Goal: Task Accomplishment & Management: Manage account settings

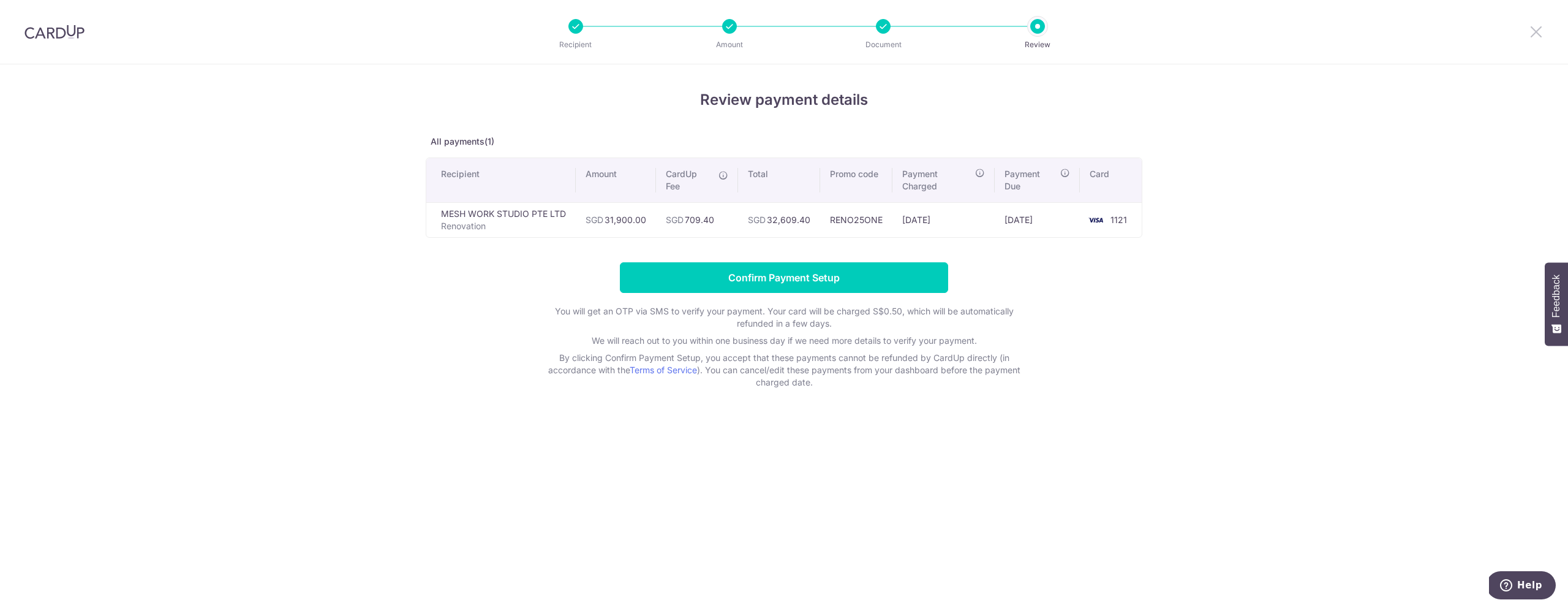
click at [1532, 30] on icon at bounding box center [1536, 31] width 15 height 15
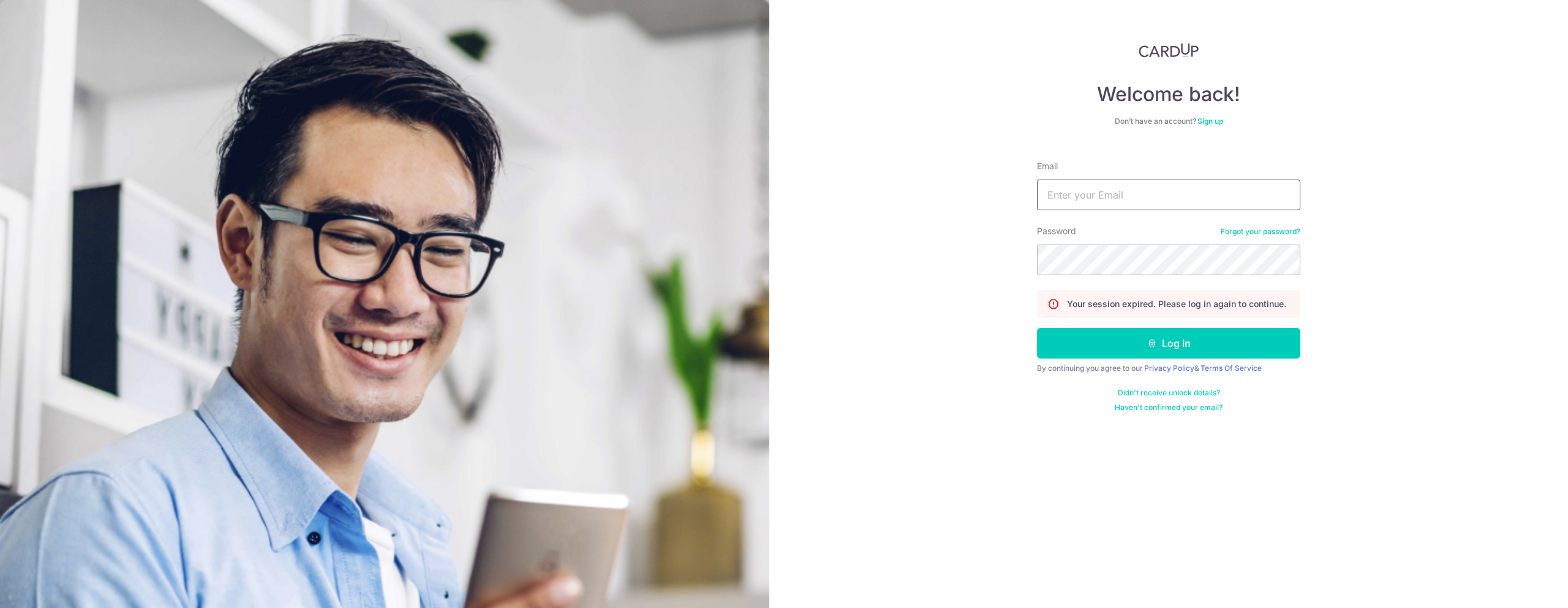
type input "nixonsoh@gmail.com"
drag, startPoint x: 1115, startPoint y: 191, endPoint x: 1117, endPoint y: 201, distance: 10.2
click at [1115, 191] on input "[EMAIL_ADDRESS][DOMAIN_NAME]" at bounding box center [1168, 195] width 263 height 31
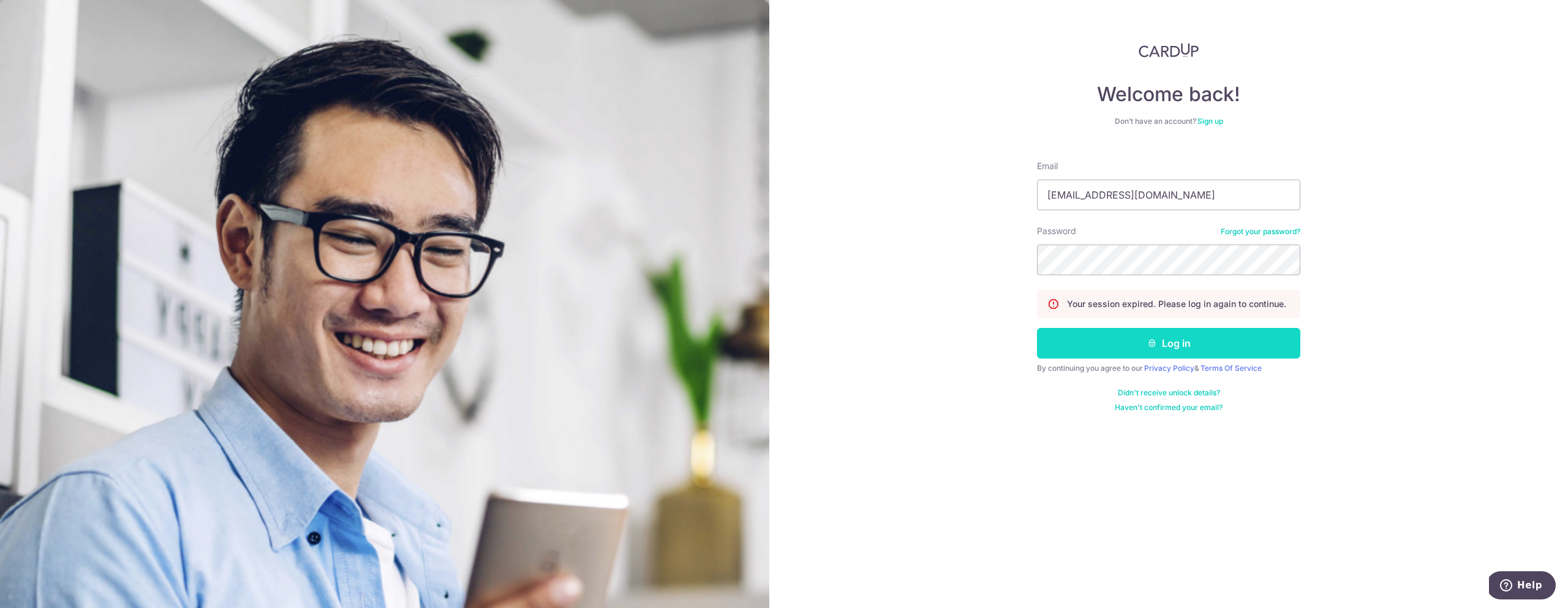
click at [1096, 349] on button "Log in" at bounding box center [1168, 343] width 263 height 31
click at [1135, 342] on button "Log in" at bounding box center [1168, 343] width 263 height 31
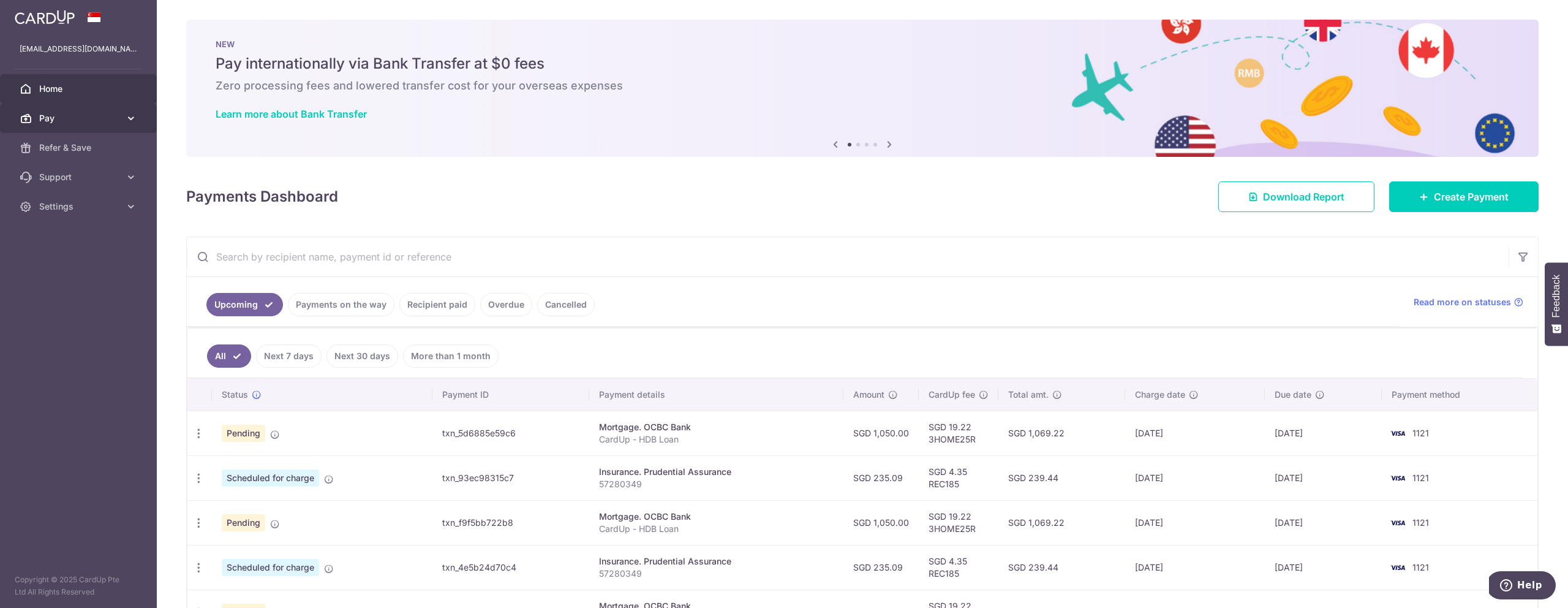
click at [82, 103] on link "Pay" at bounding box center [78, 118] width 156 height 29
click at [80, 147] on span "Payments" at bounding box center [80, 148] width 81 height 13
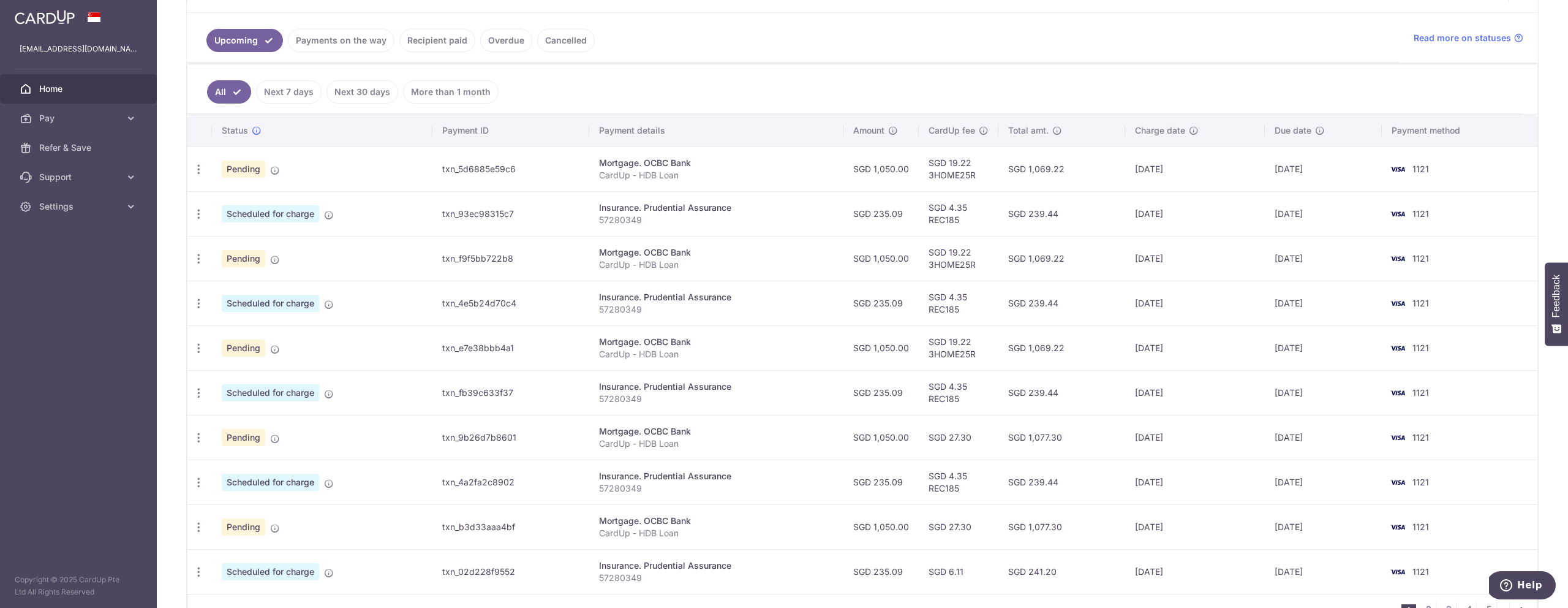
scroll to position [231, 0]
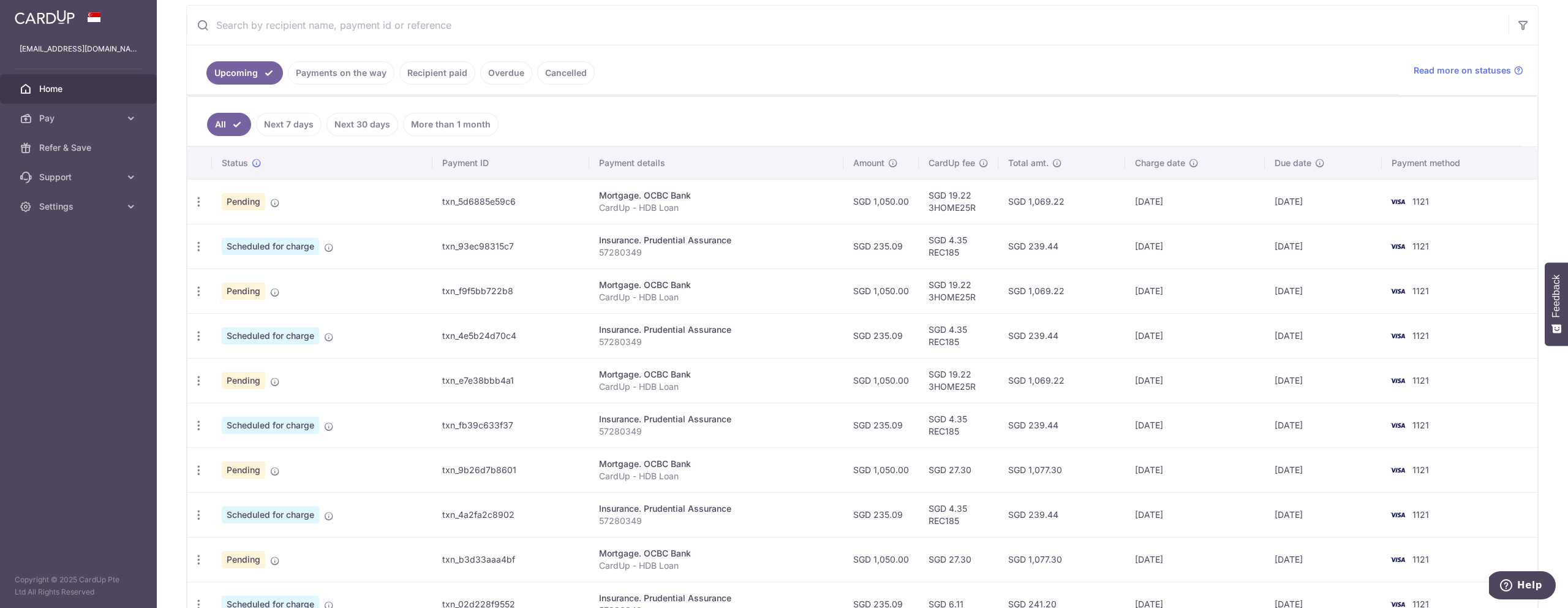
click at [356, 68] on link "Payments on the way" at bounding box center [341, 73] width 107 height 23
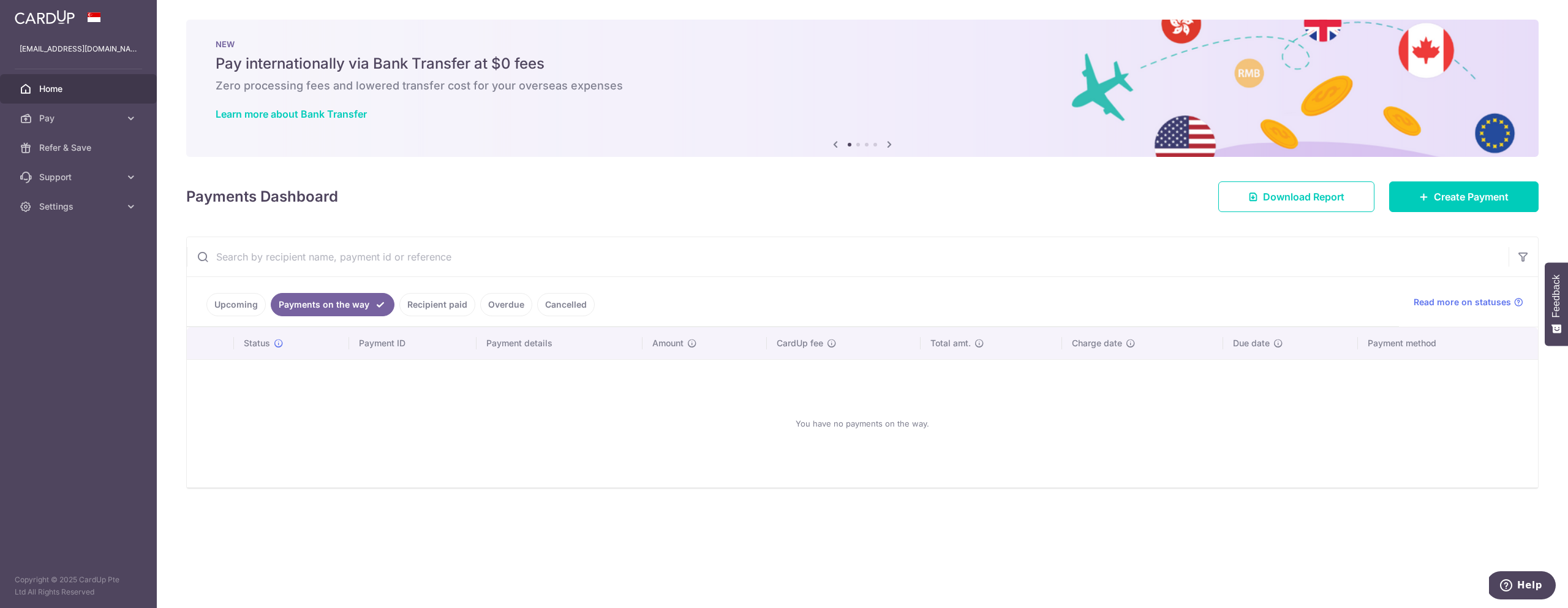
click at [240, 308] on link "Upcoming" at bounding box center [236, 304] width 59 height 23
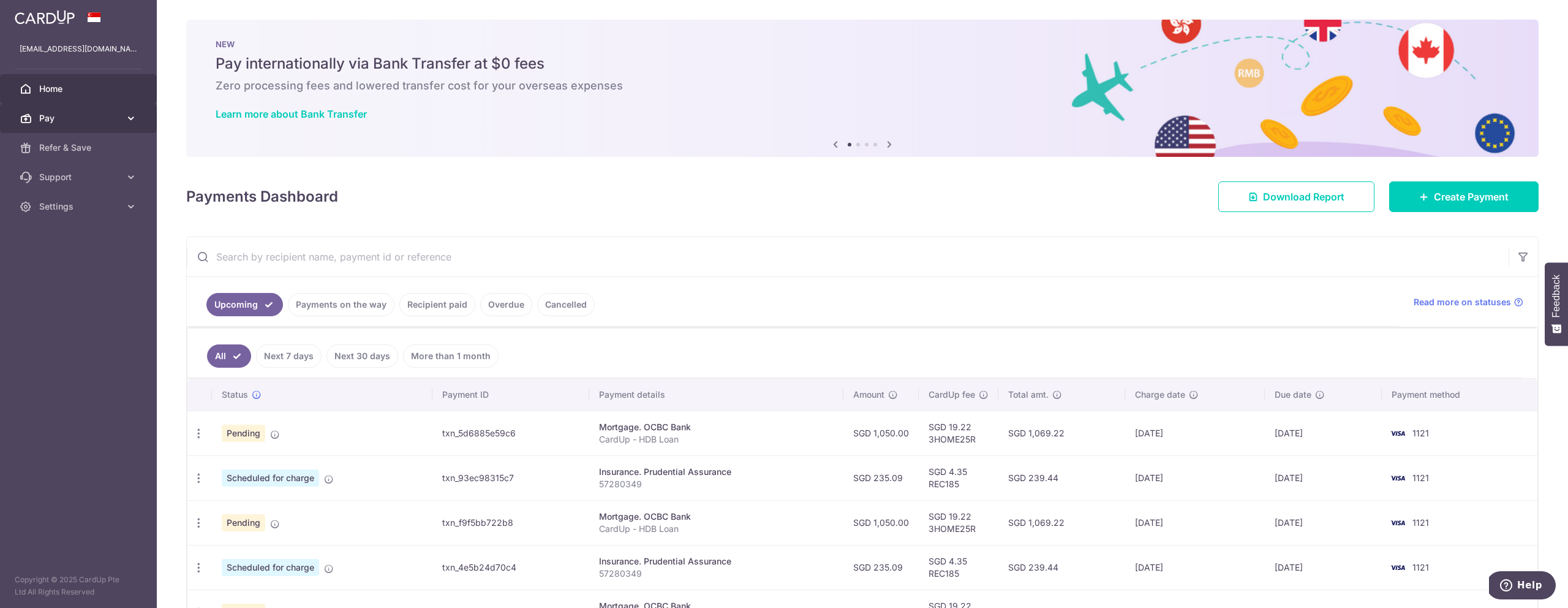
click at [94, 126] on link "Pay" at bounding box center [78, 118] width 156 height 29
click at [70, 203] on span "Cards" at bounding box center [80, 207] width 81 height 13
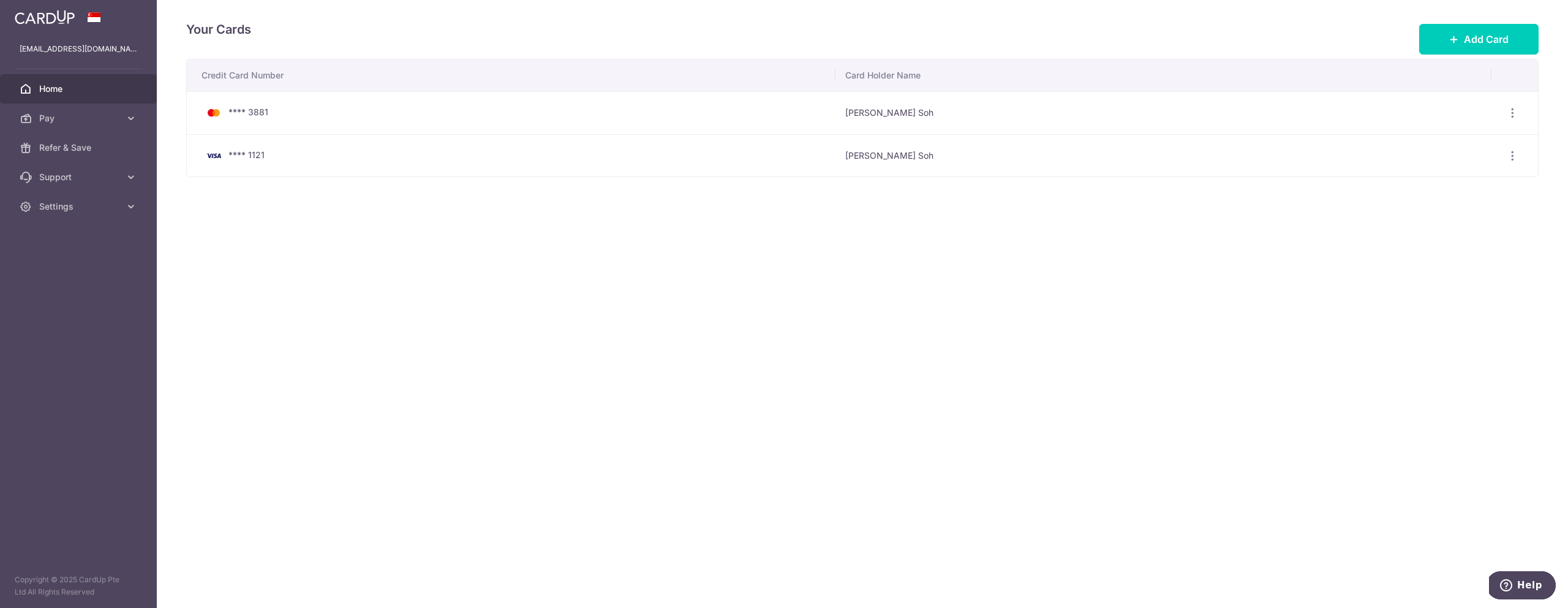
click at [92, 100] on link "Home" at bounding box center [78, 89] width 156 height 29
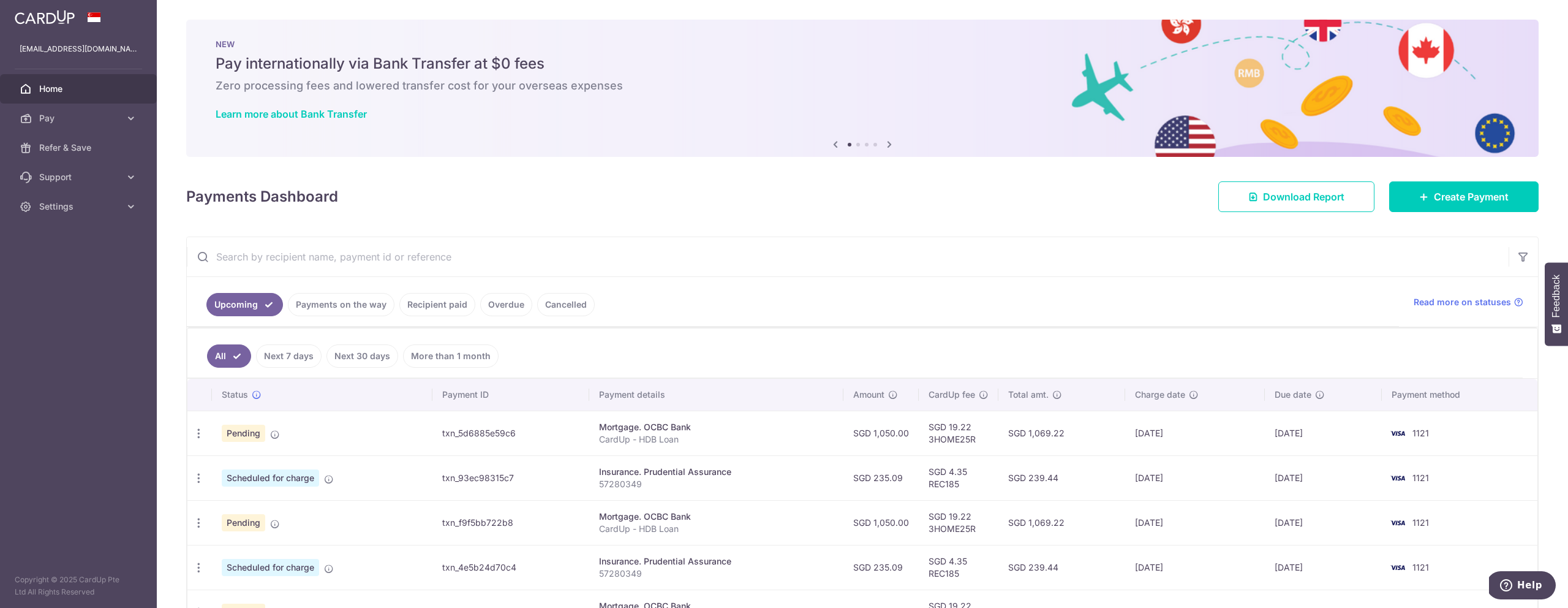
scroll to position [215, 0]
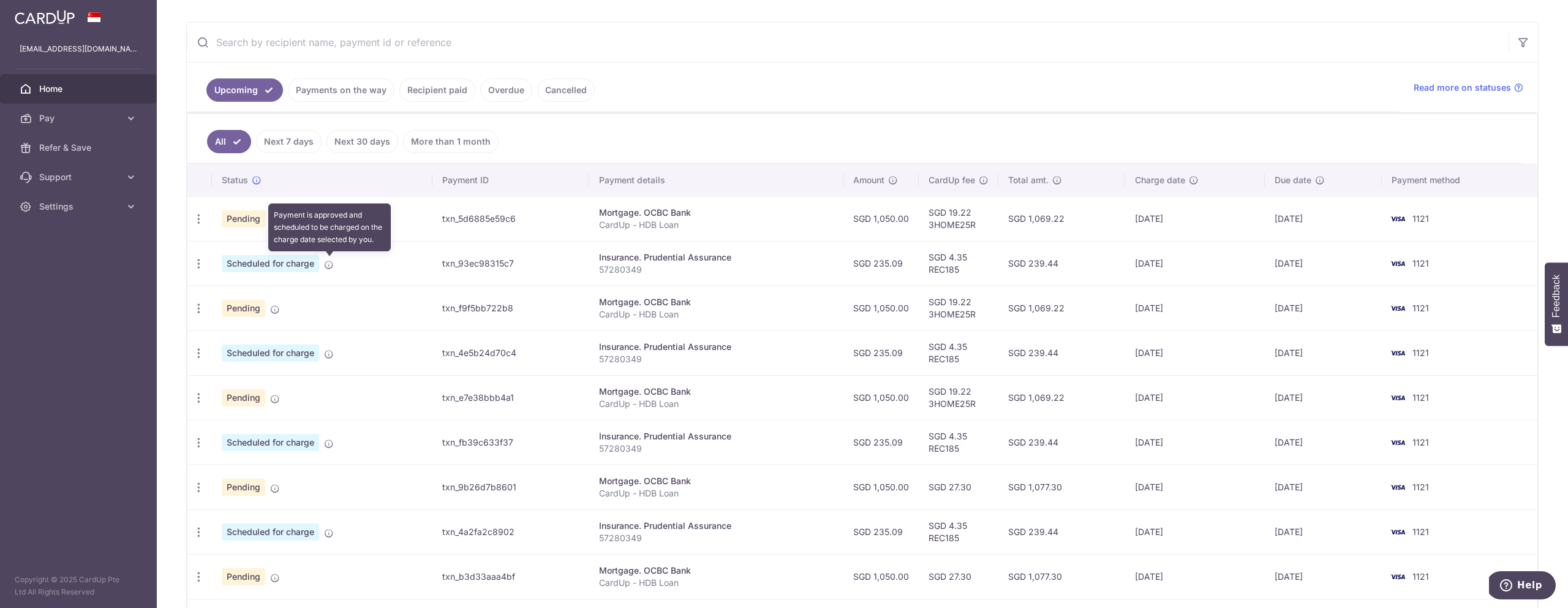
click at [332, 266] on icon at bounding box center [329, 265] width 10 height 10
drag, startPoint x: 1264, startPoint y: 262, endPoint x: 1009, endPoint y: 261, distance: 255.0
click at [1261, 262] on td "[DATE]" at bounding box center [1195, 263] width 140 height 45
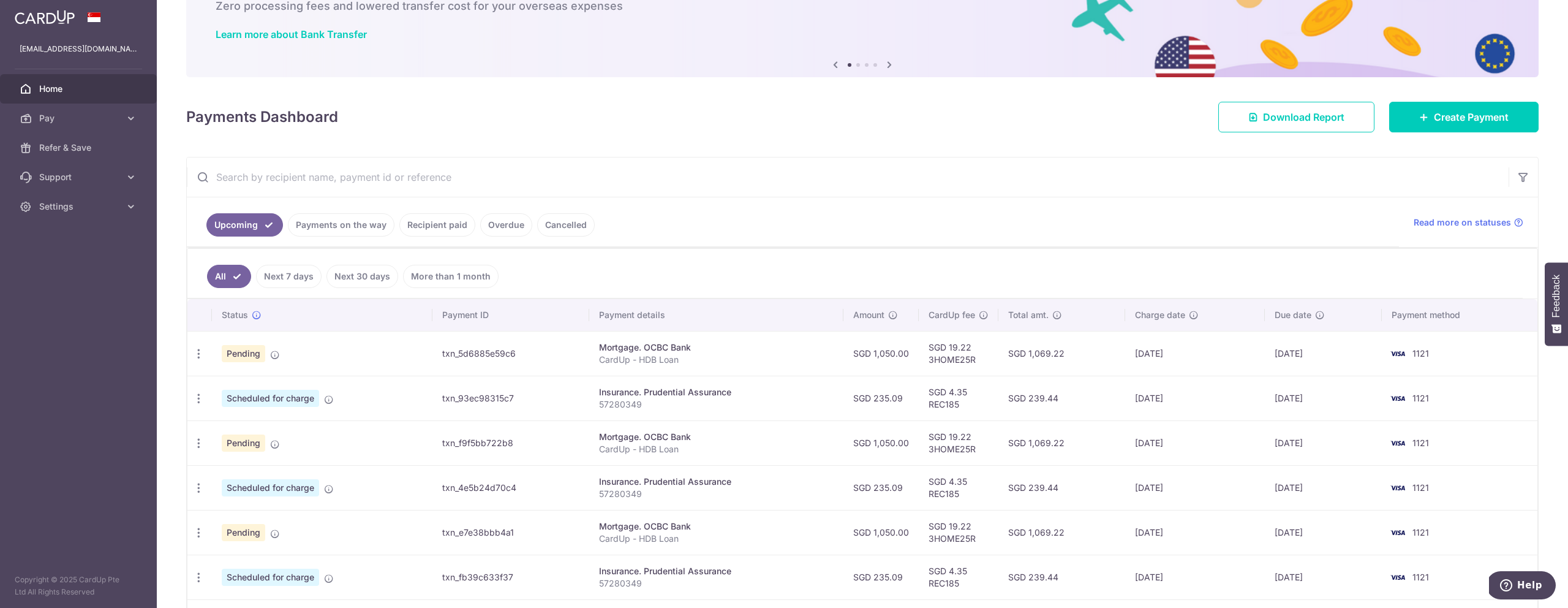
scroll to position [142, 0]
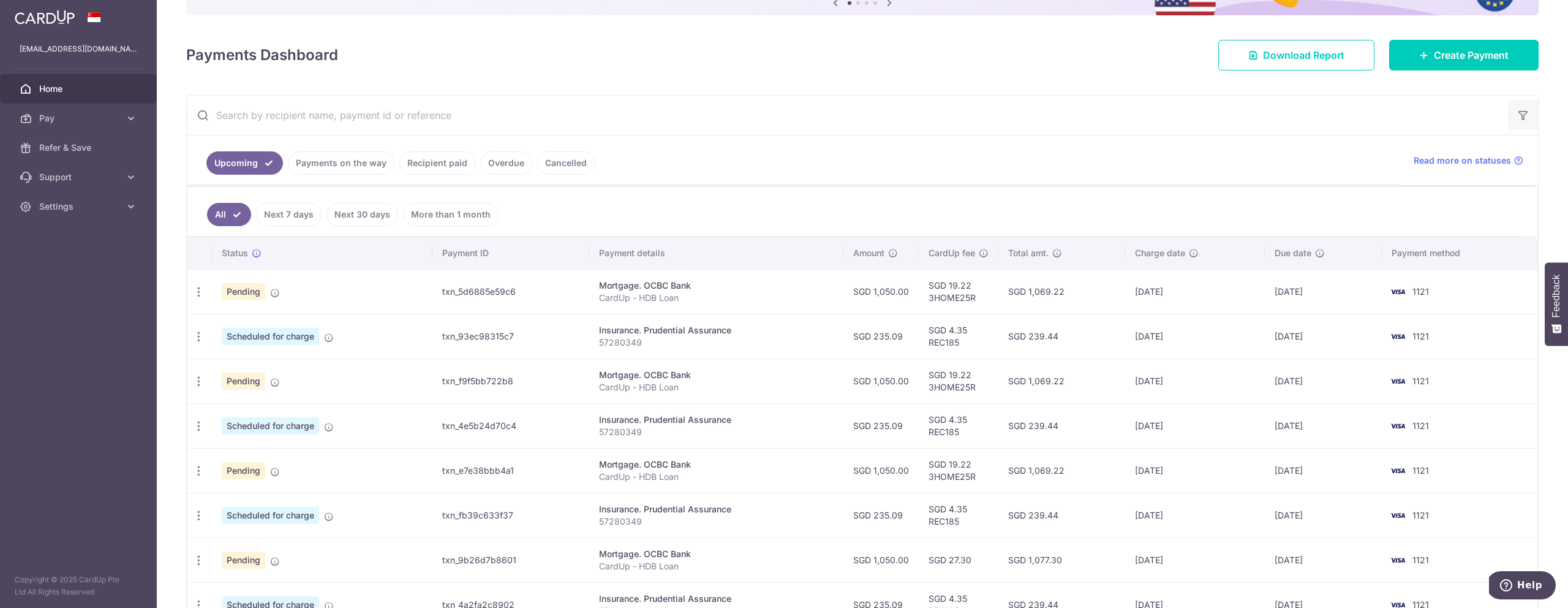
click at [1523, 116] on icon "button" at bounding box center [1523, 115] width 13 height 13
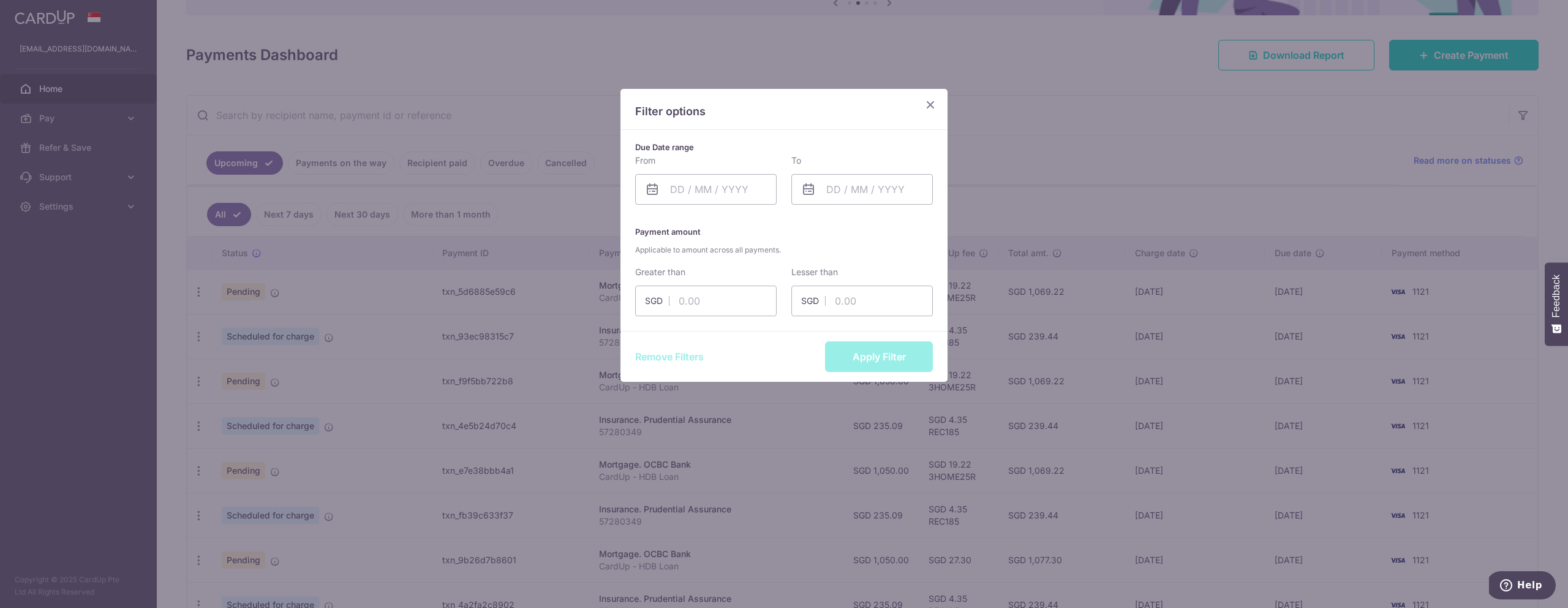
click at [929, 101] on icon "Close" at bounding box center [930, 105] width 15 height 15
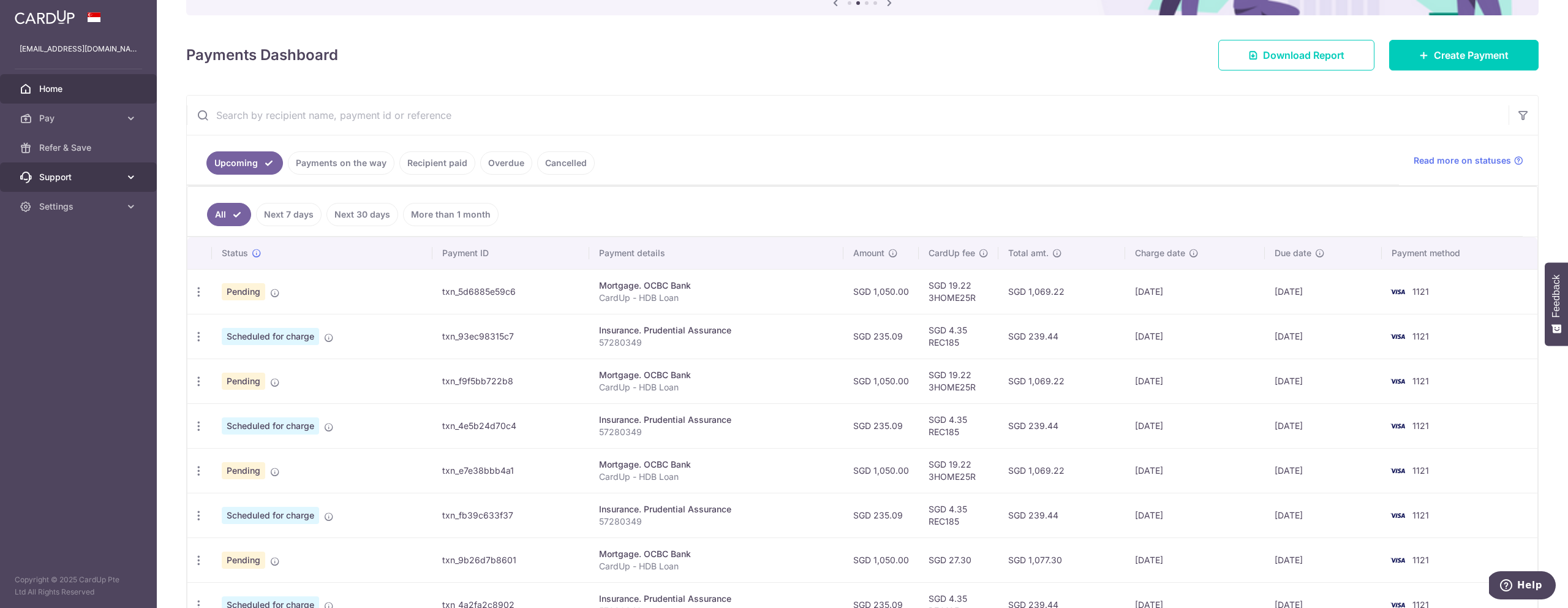
click at [77, 176] on span "Support" at bounding box center [80, 178] width 81 height 13
click at [87, 115] on span "Pay" at bounding box center [80, 118] width 81 height 13
click at [79, 143] on span "Payments" at bounding box center [80, 148] width 81 height 13
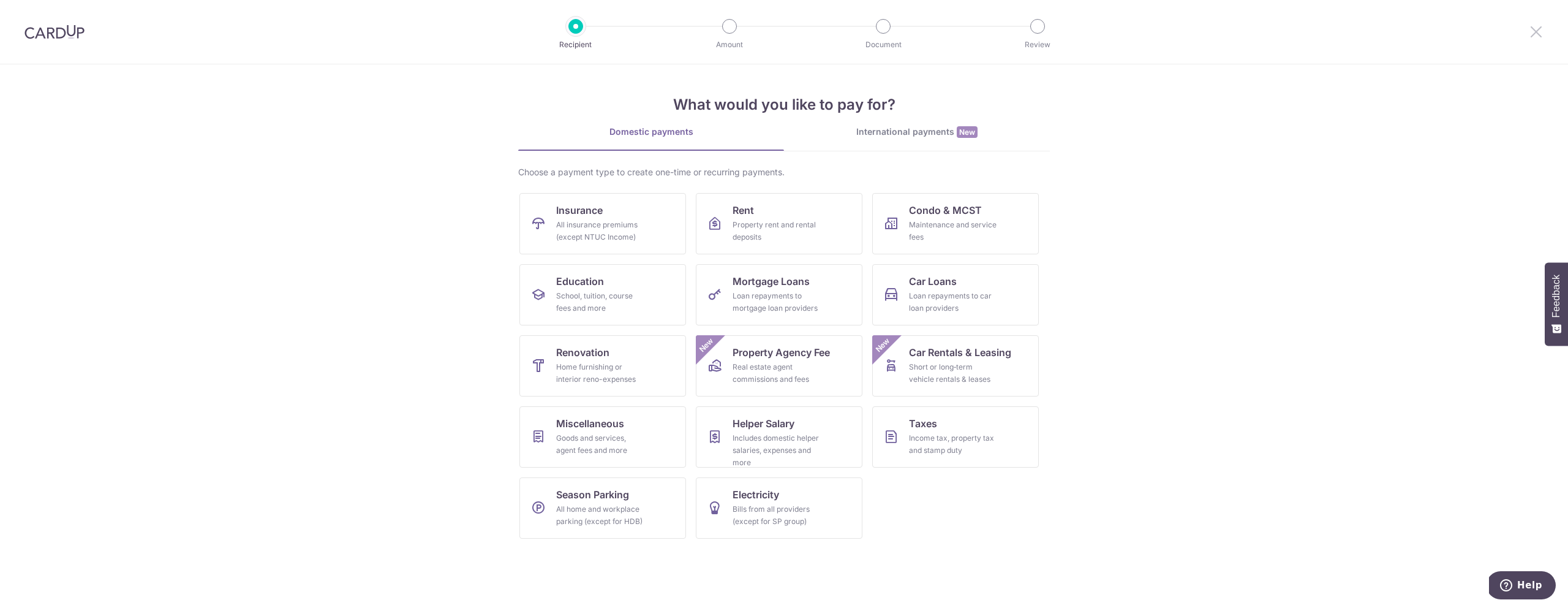
click at [1533, 27] on icon at bounding box center [1536, 31] width 15 height 15
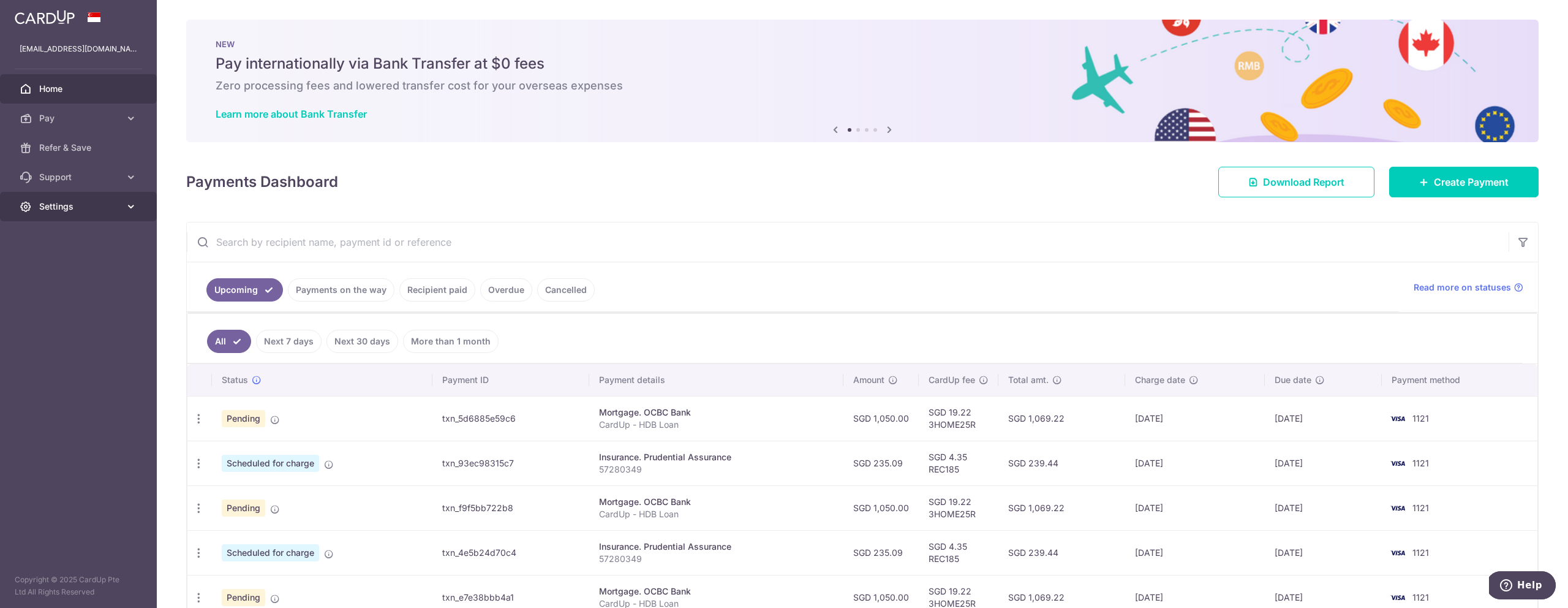
click at [80, 199] on link "Settings" at bounding box center [78, 206] width 156 height 29
click at [77, 233] on span "Account" at bounding box center [80, 236] width 81 height 13
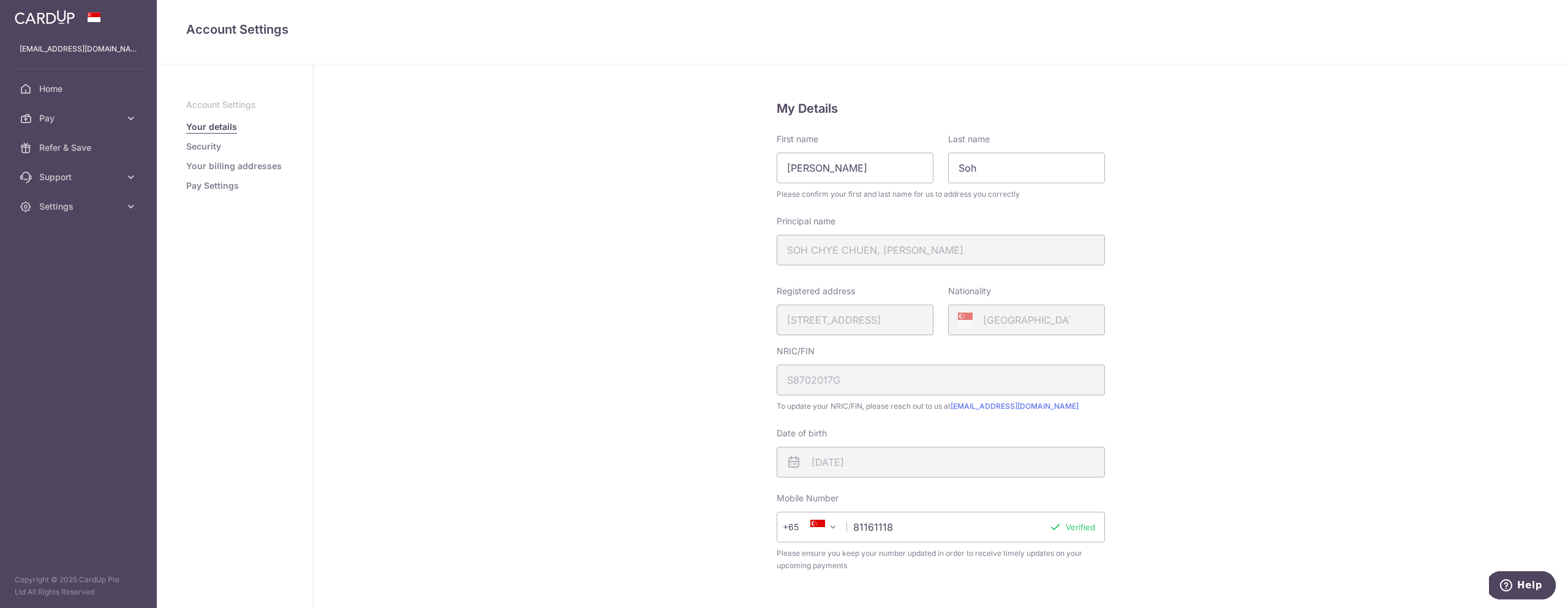
click at [207, 145] on link "Security" at bounding box center [204, 147] width 35 height 13
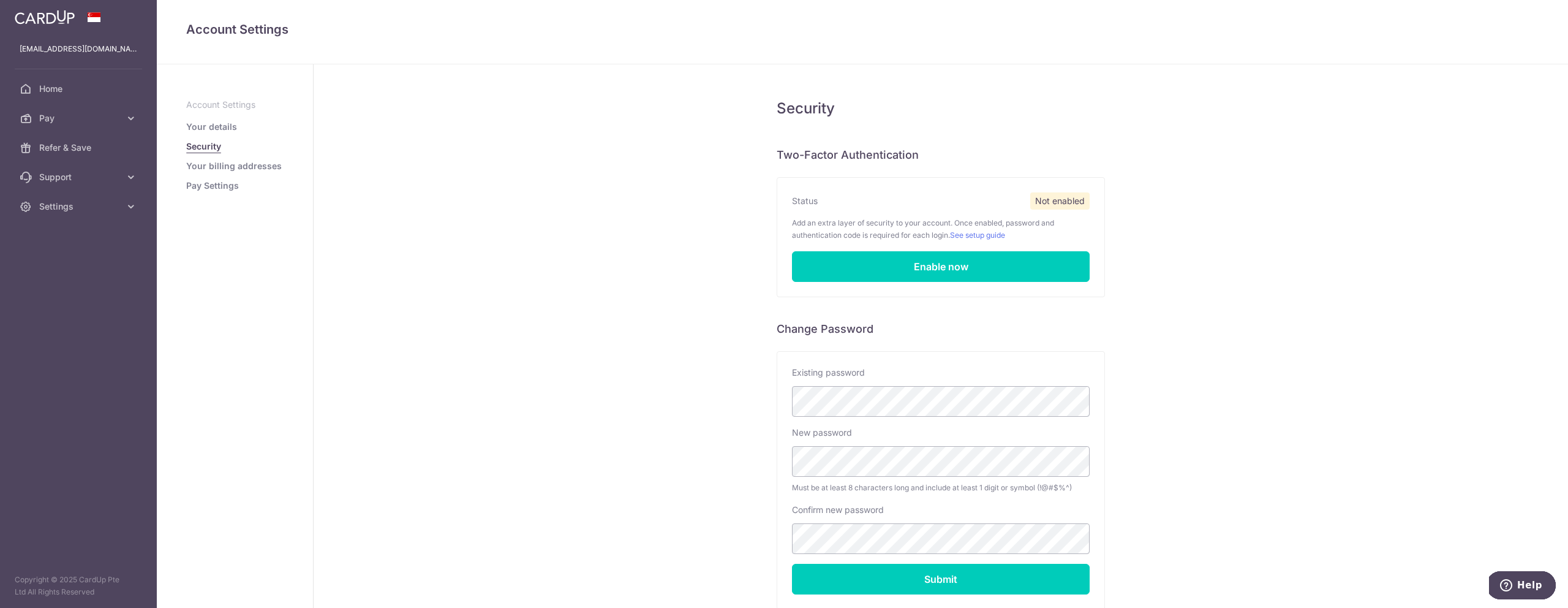
click at [214, 166] on link "Your billing addresses" at bounding box center [234, 166] width 96 height 13
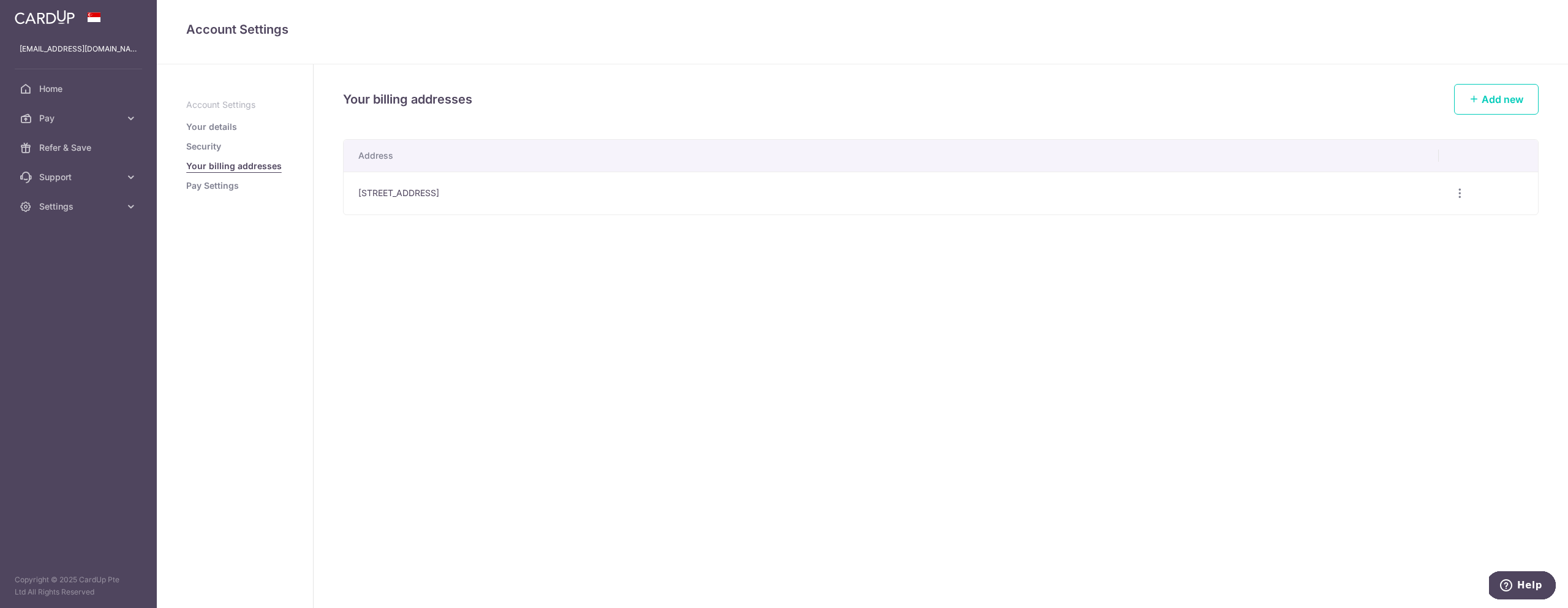
click at [212, 187] on link "Pay Settings" at bounding box center [212, 186] width 52 height 13
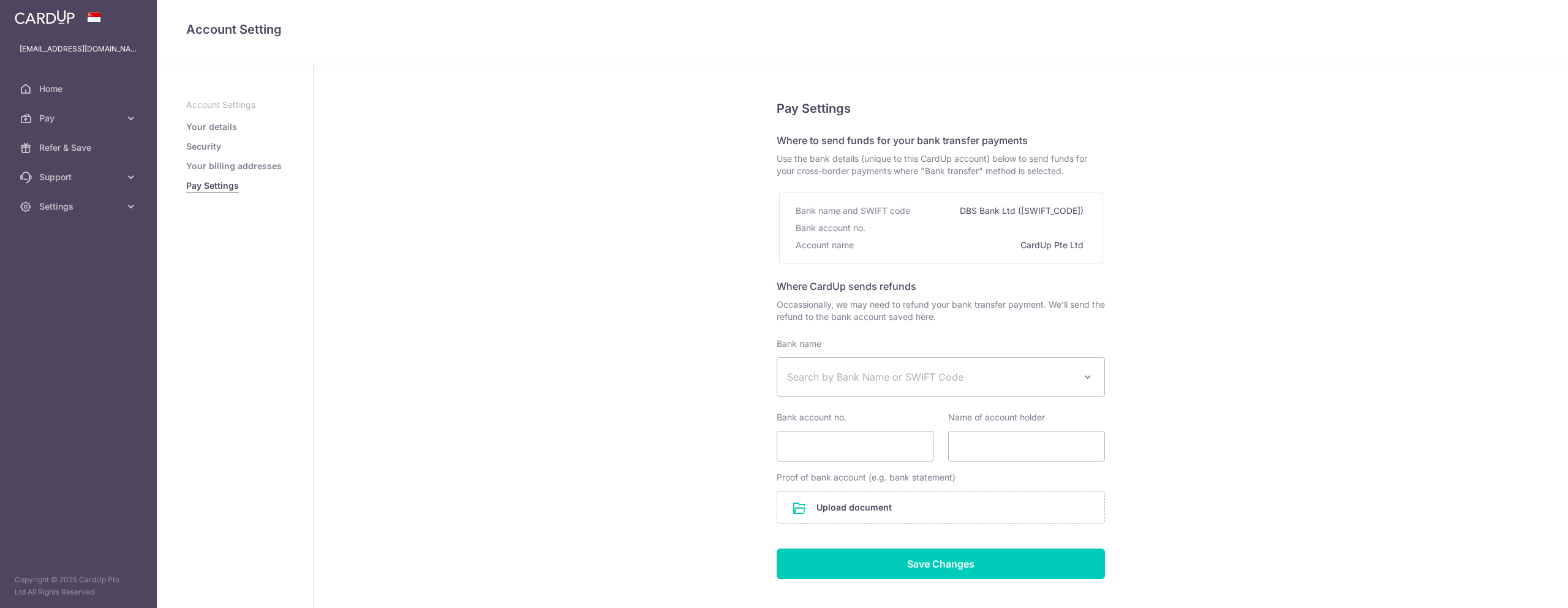
select select
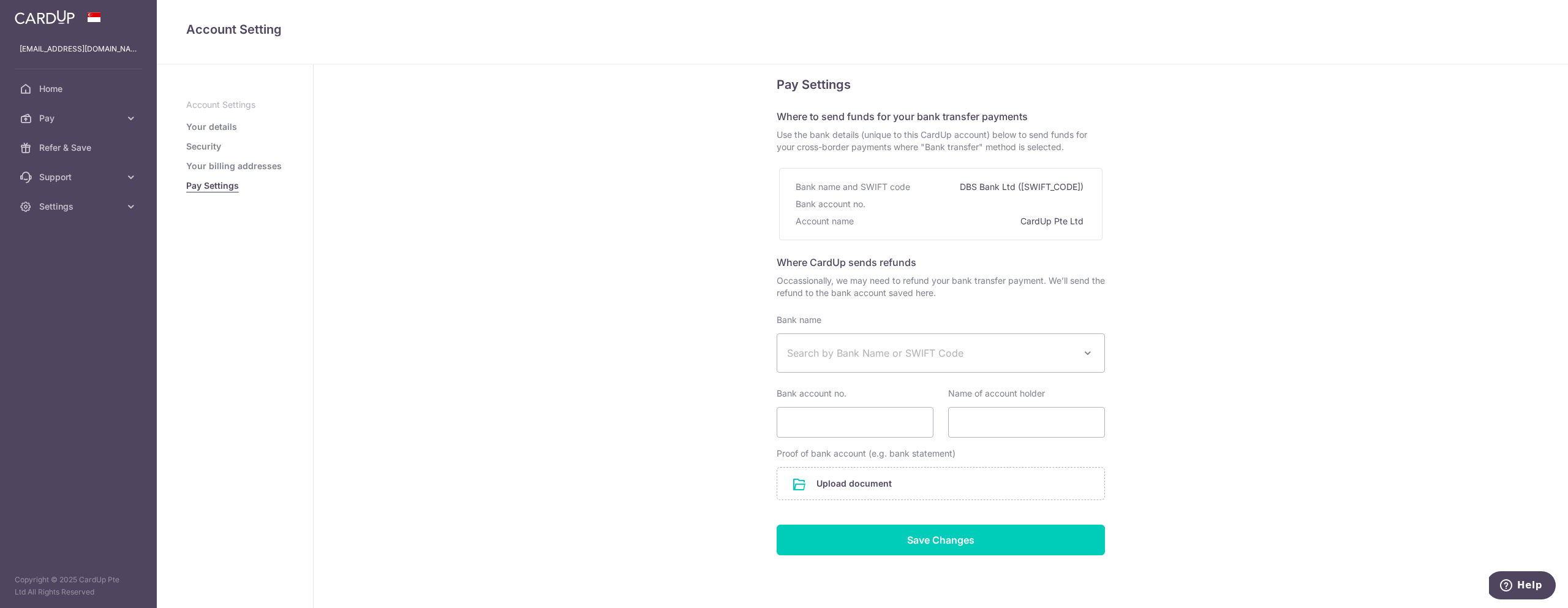
scroll to position [6, 0]
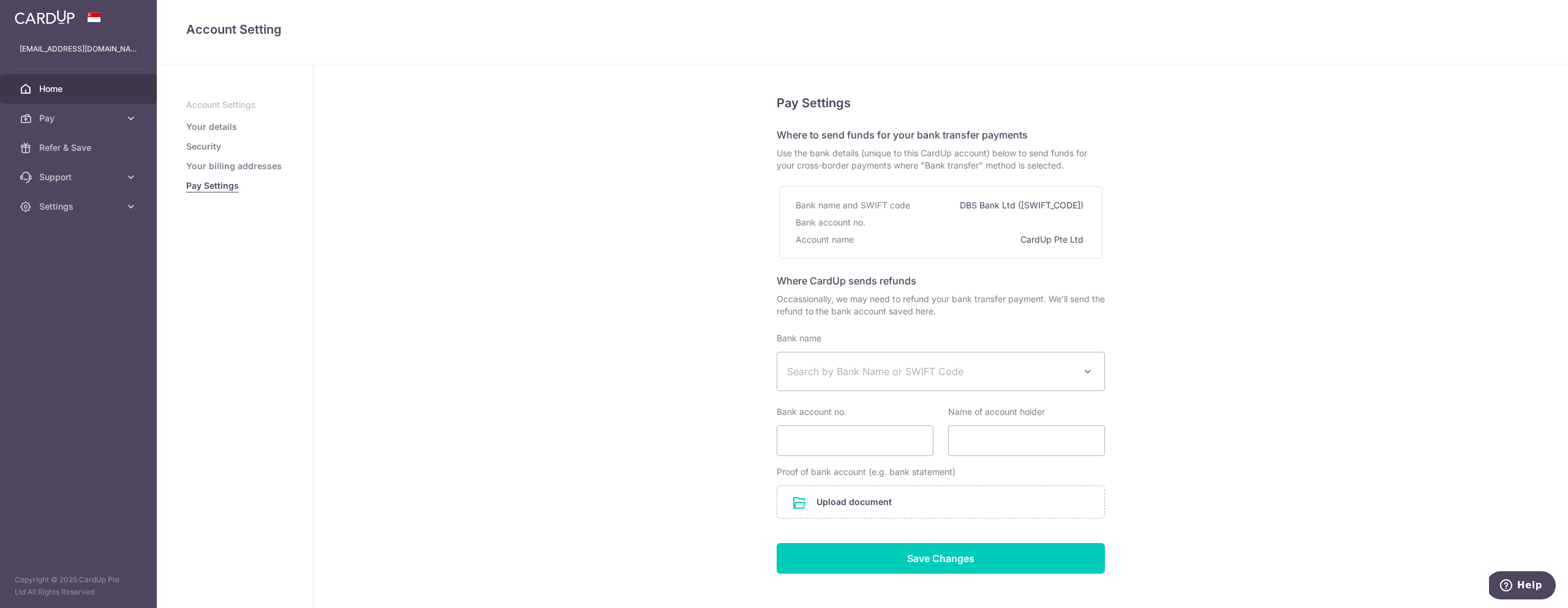
click at [68, 97] on link "Home" at bounding box center [78, 89] width 156 height 29
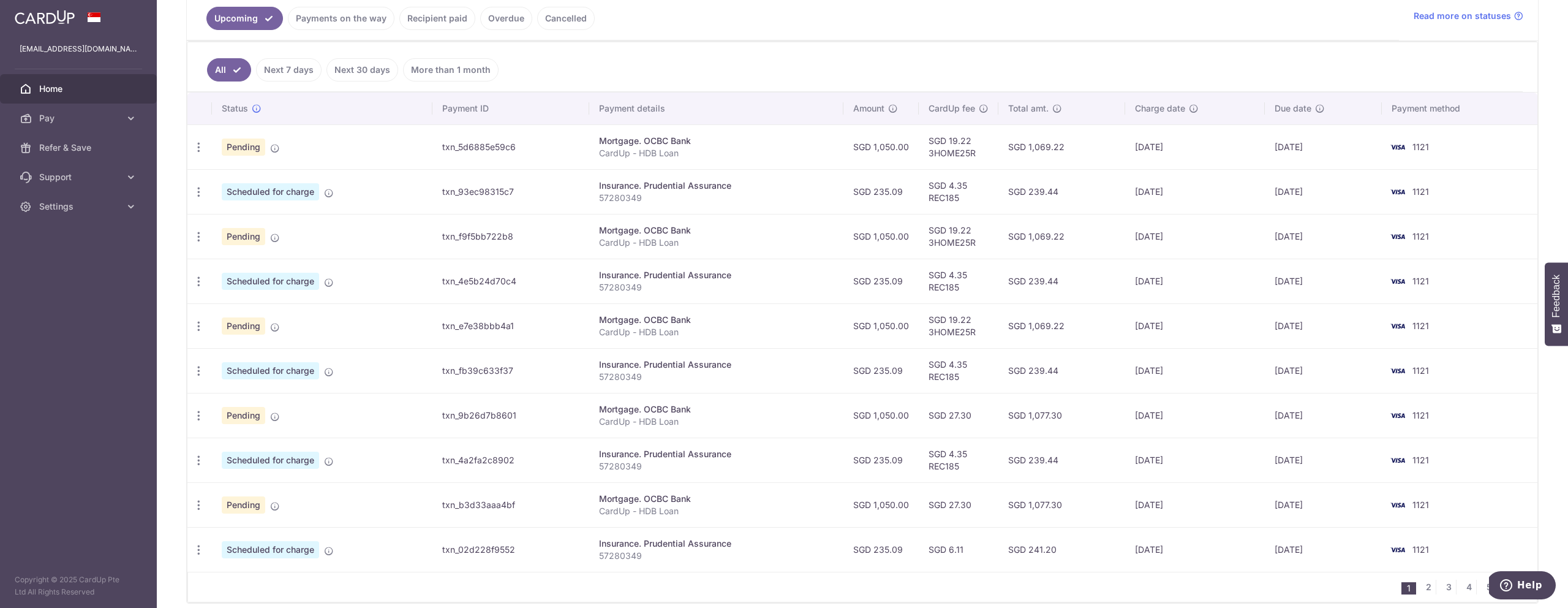
scroll to position [287, 0]
click at [651, 277] on div "Insurance. Prudential Assurance" at bounding box center [717, 275] width 235 height 13
click at [498, 275] on td "txn_4e5b24d70c4" at bounding box center [511, 280] width 156 height 45
click at [497, 277] on td "txn_4e5b24d70c4" at bounding box center [511, 280] width 156 height 45
click at [661, 279] on div "Insurance. Prudential Assurance" at bounding box center [717, 275] width 235 height 13
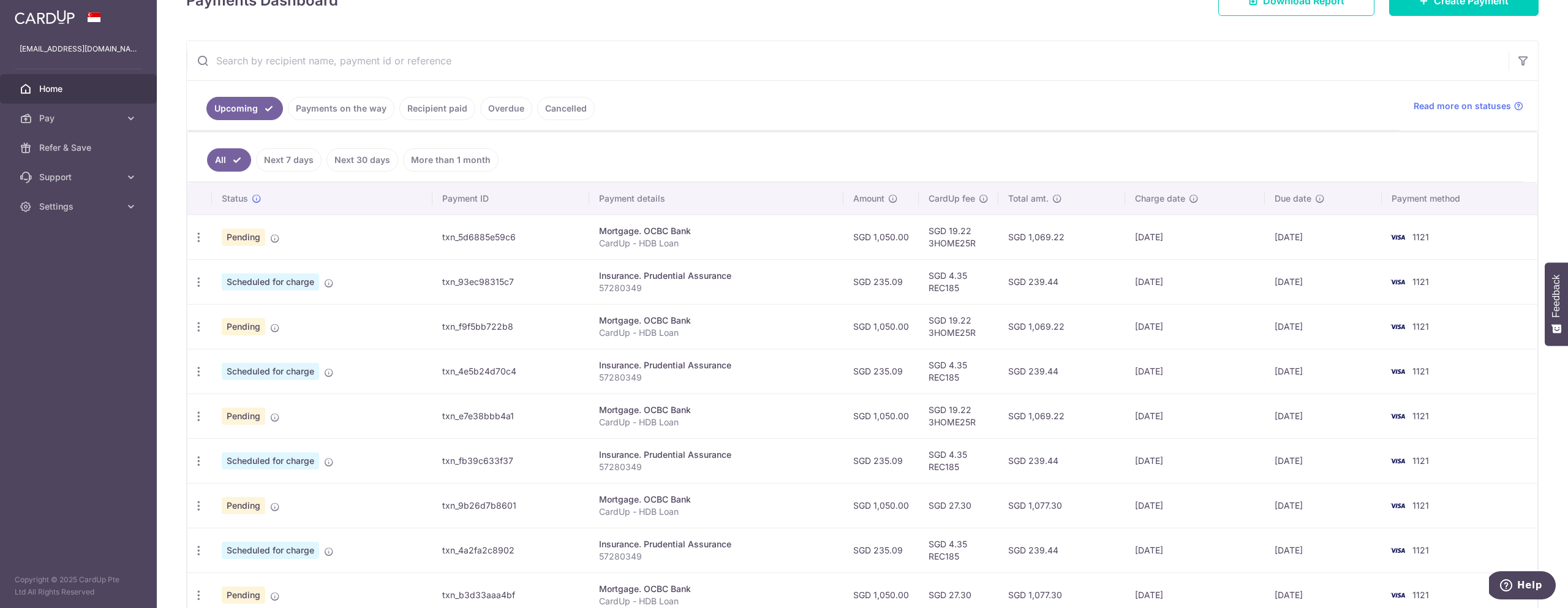
scroll to position [0, 0]
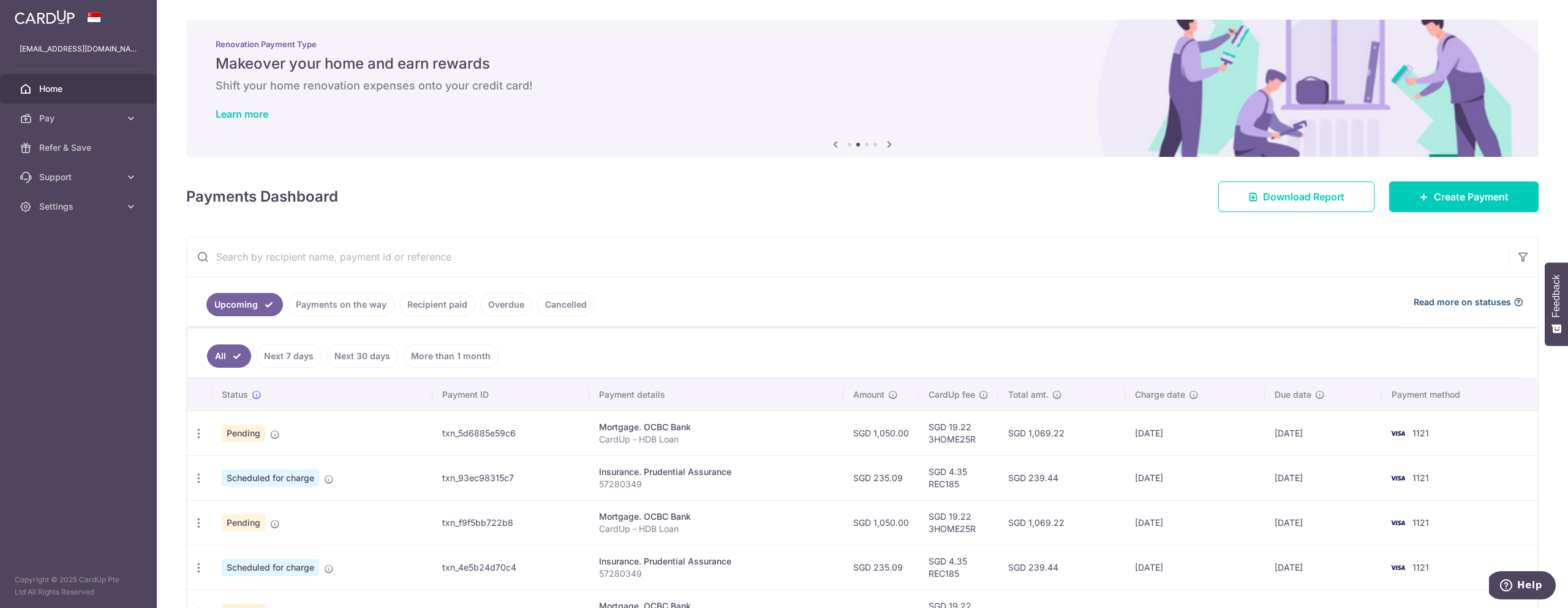
click at [1480, 297] on span "Read more on statuses" at bounding box center [1462, 303] width 97 height 13
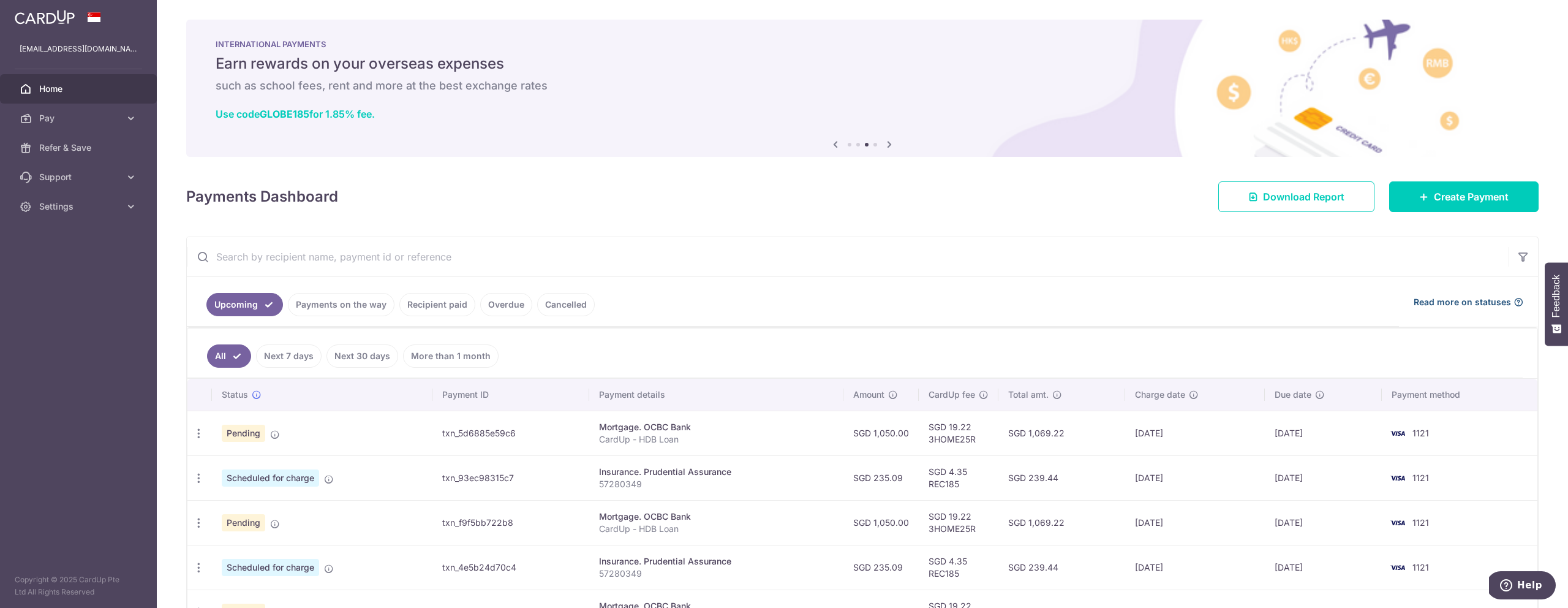
scroll to position [180, 0]
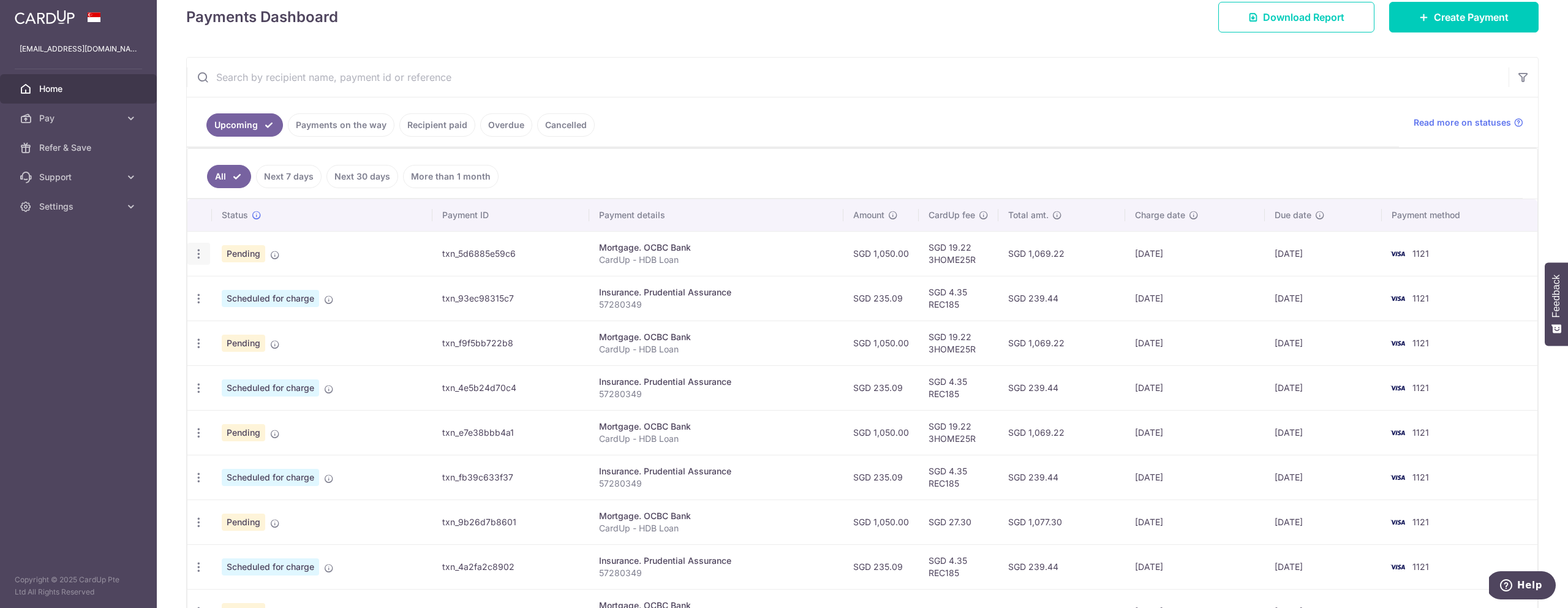
click at [204, 252] on icon "button" at bounding box center [198, 254] width 13 height 13
click at [177, 254] on div "× Pause Schedule Pause all future payments in this series Pause just this one p…" at bounding box center [862, 304] width 1411 height 608
click at [196, 296] on icon "button" at bounding box center [198, 298] width 13 height 13
click at [231, 359] on span "Cancel payment" at bounding box center [264, 362] width 82 height 15
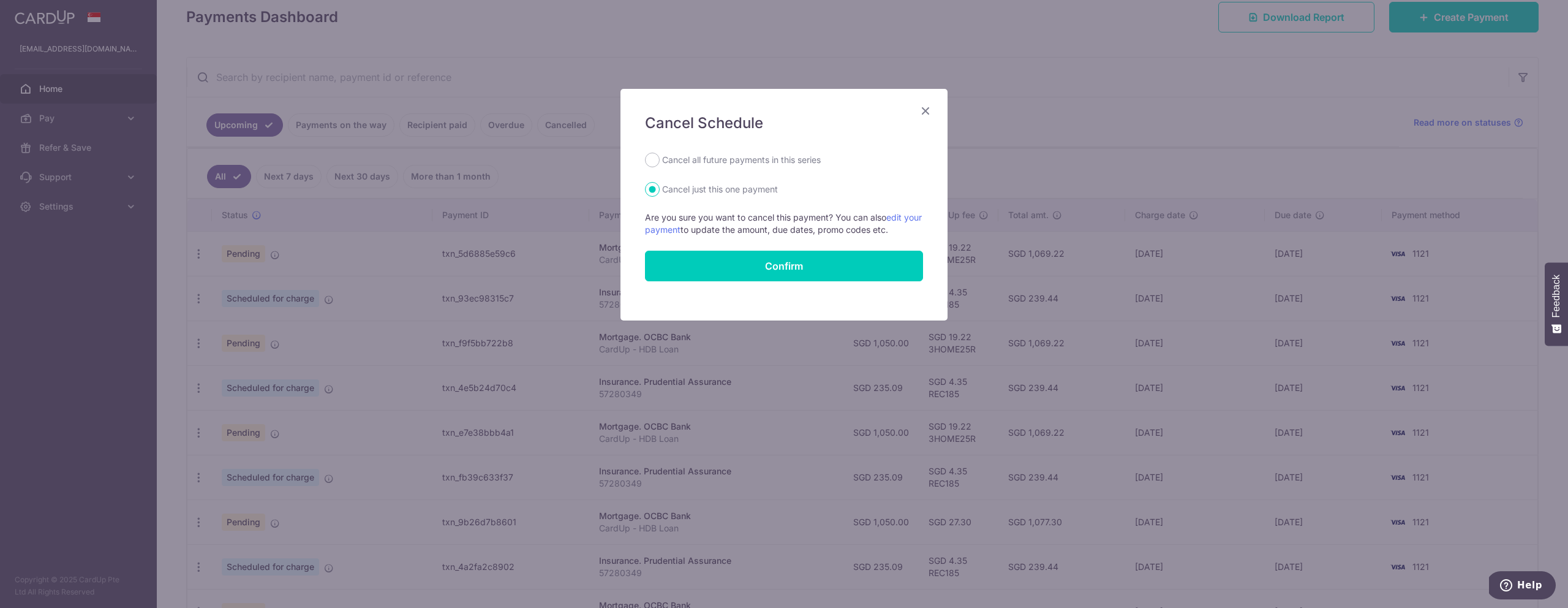
drag, startPoint x: 757, startPoint y: 164, endPoint x: 761, endPoint y: 172, distance: 8.9
click at [757, 164] on label "Cancel all future payments in this series" at bounding box center [741, 159] width 159 height 15
click at [659, 164] on input "Cancel all future payments in this series" at bounding box center [652, 159] width 15 height 15
radio input "true"
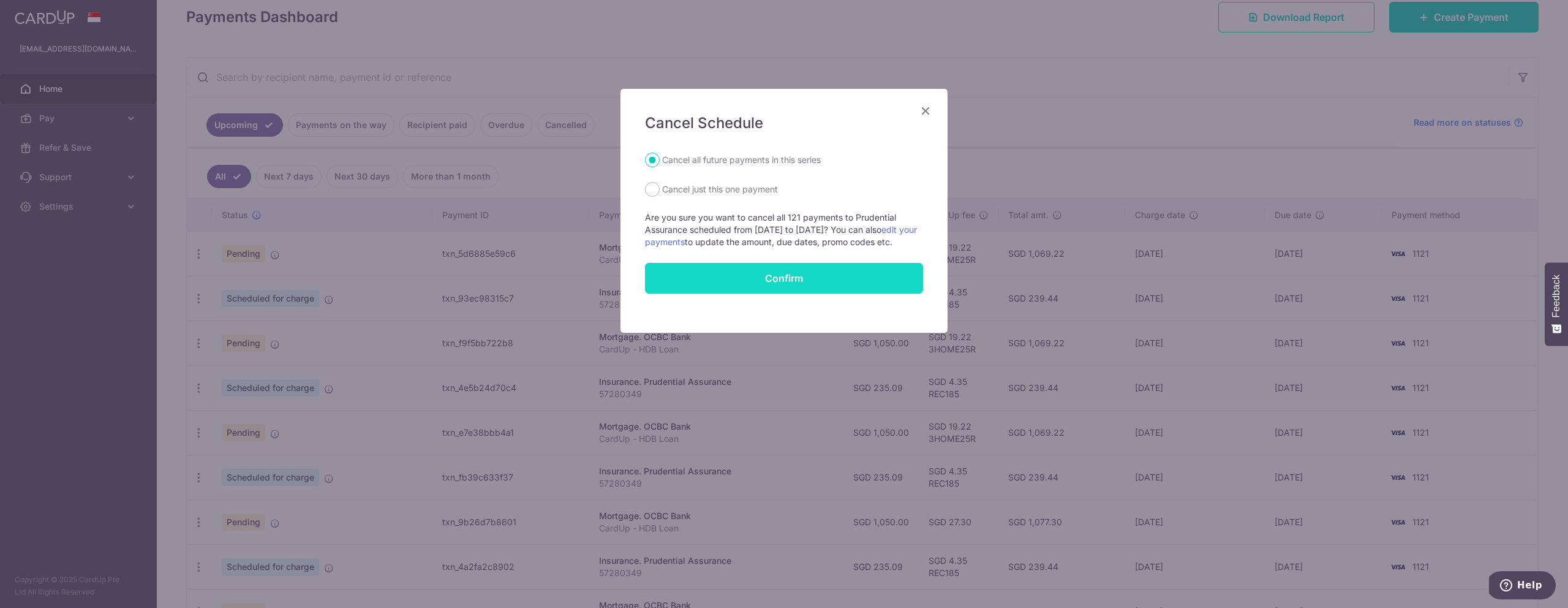
click at [779, 287] on button "Confirm" at bounding box center [784, 278] width 278 height 31
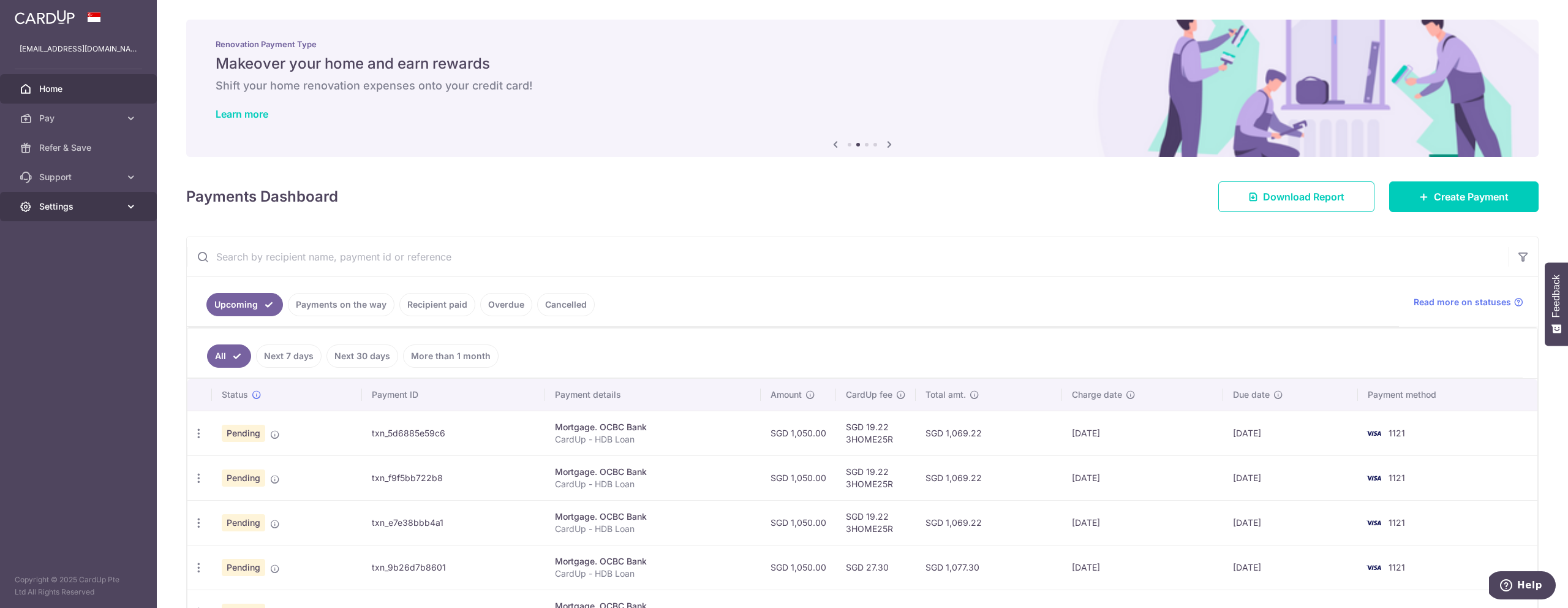
click at [68, 212] on span "Settings" at bounding box center [80, 207] width 81 height 13
